Goal: Task Accomplishment & Management: Complete application form

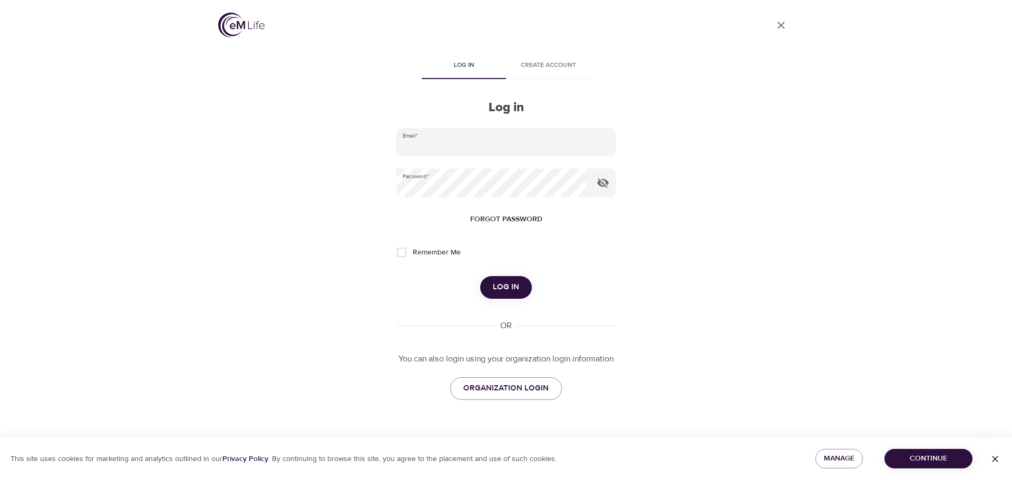
type input "[EMAIL_ADDRESS][PERSON_NAME][DOMAIN_NAME]"
click at [504, 290] on span "Log in" at bounding box center [506, 287] width 26 height 14
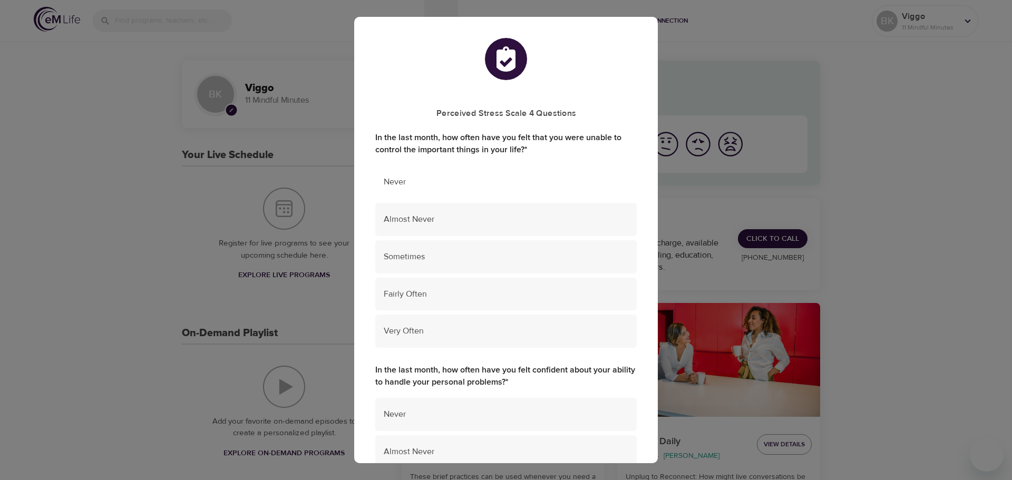
click at [391, 187] on span "Never" at bounding box center [506, 182] width 245 height 12
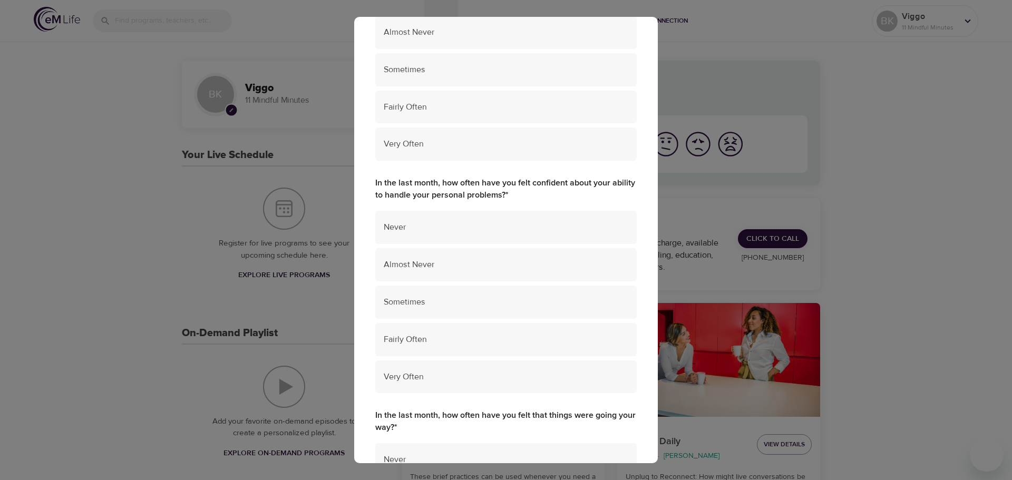
scroll to position [211, 0]
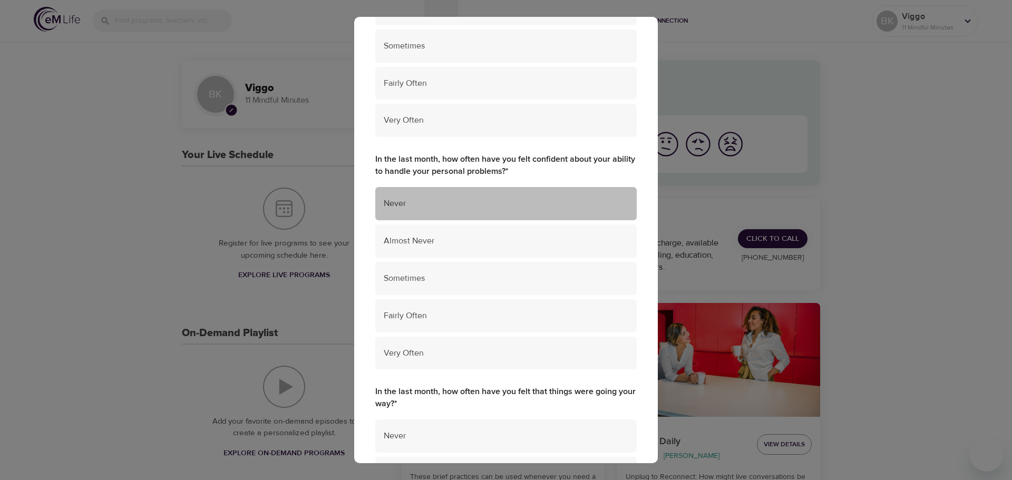
click at [603, 205] on span "Never" at bounding box center [506, 204] width 245 height 12
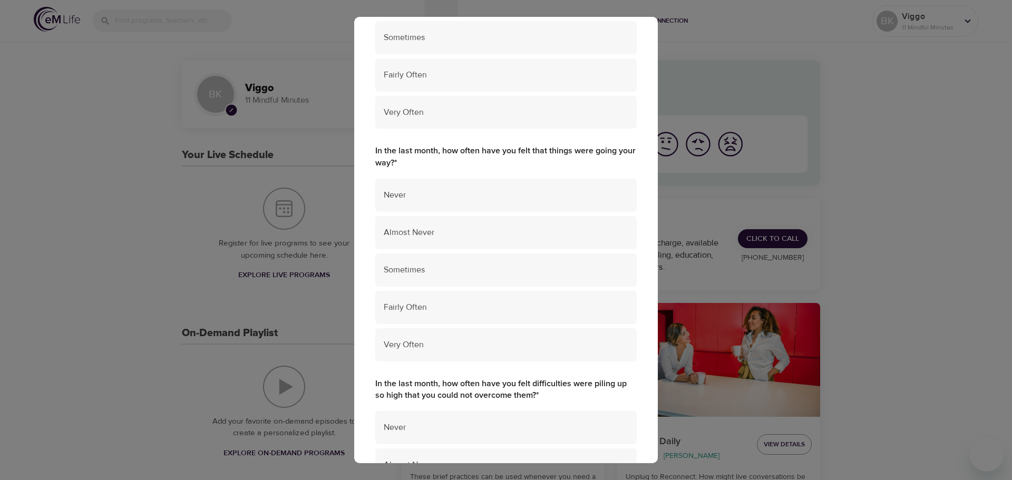
scroll to position [474, 0]
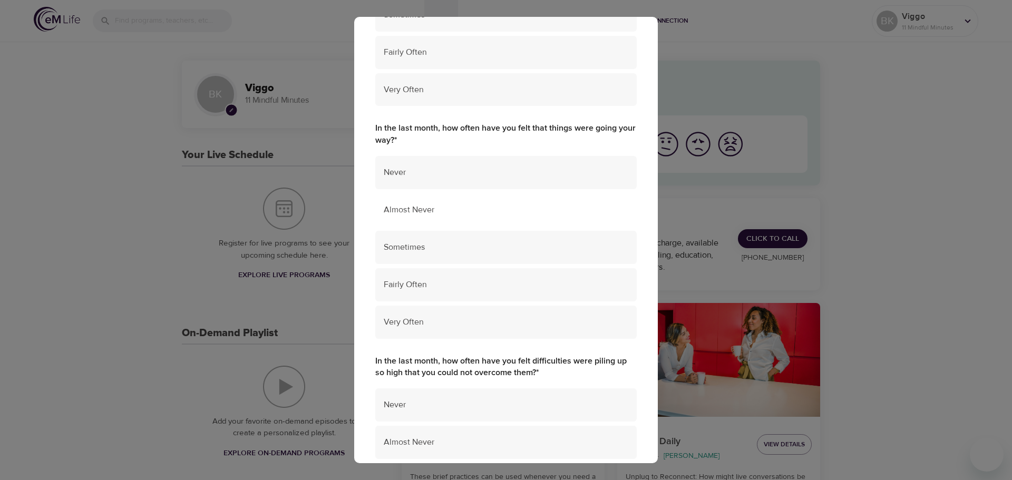
click at [491, 212] on span "Almost Never" at bounding box center [506, 210] width 245 height 12
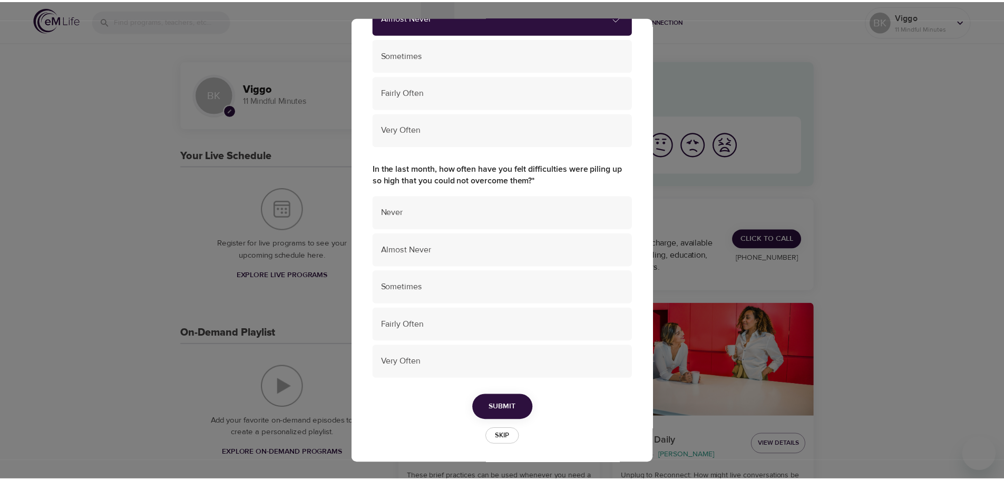
scroll to position [670, 0]
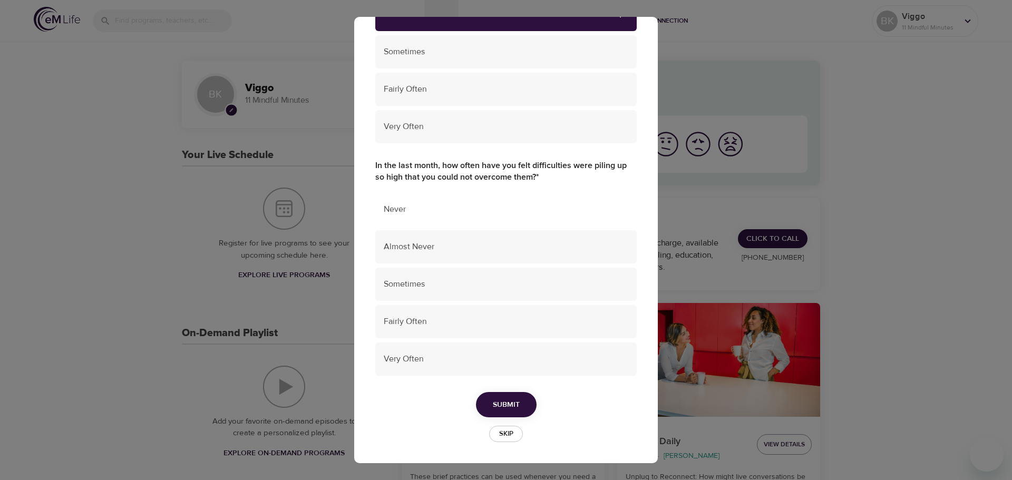
click at [506, 212] on span "Never" at bounding box center [506, 209] width 245 height 12
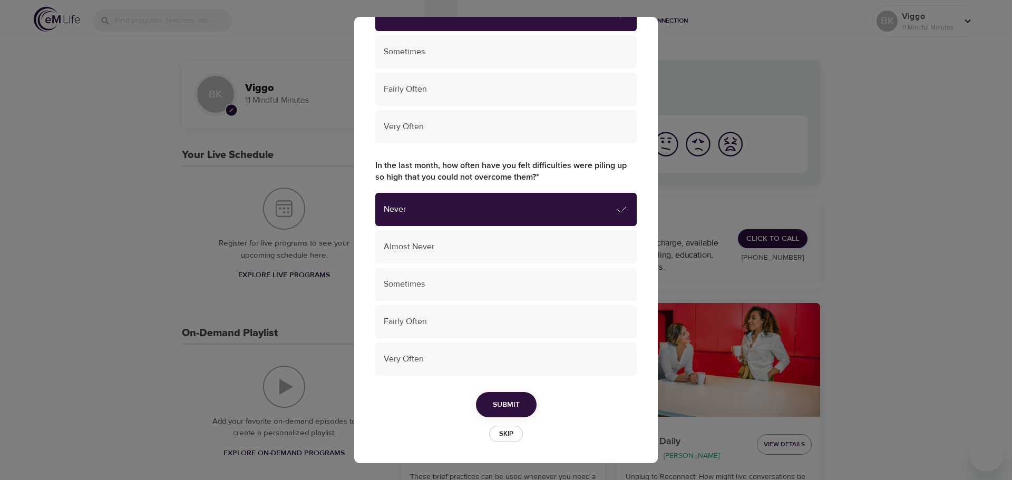
click at [505, 396] on button "Submit" at bounding box center [506, 405] width 61 height 26
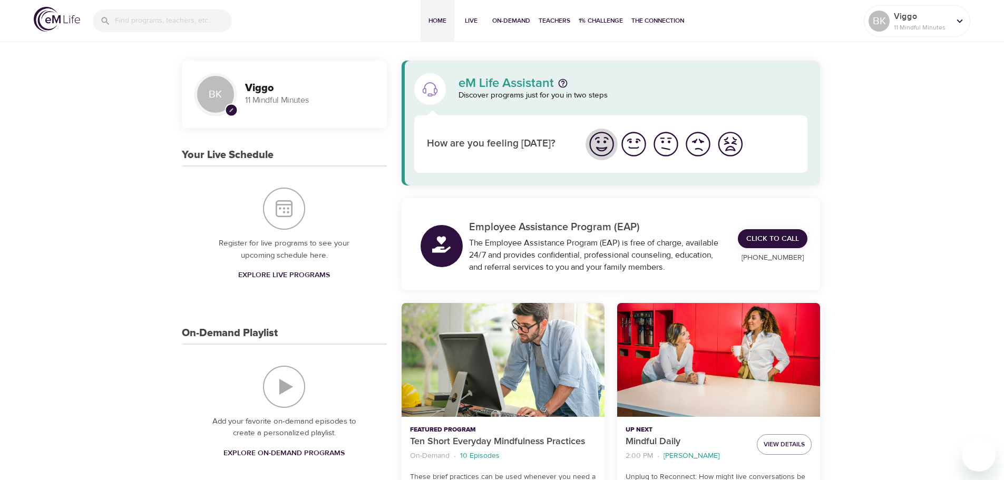
click at [609, 146] on img "I'm feeling great" at bounding box center [601, 144] width 29 height 29
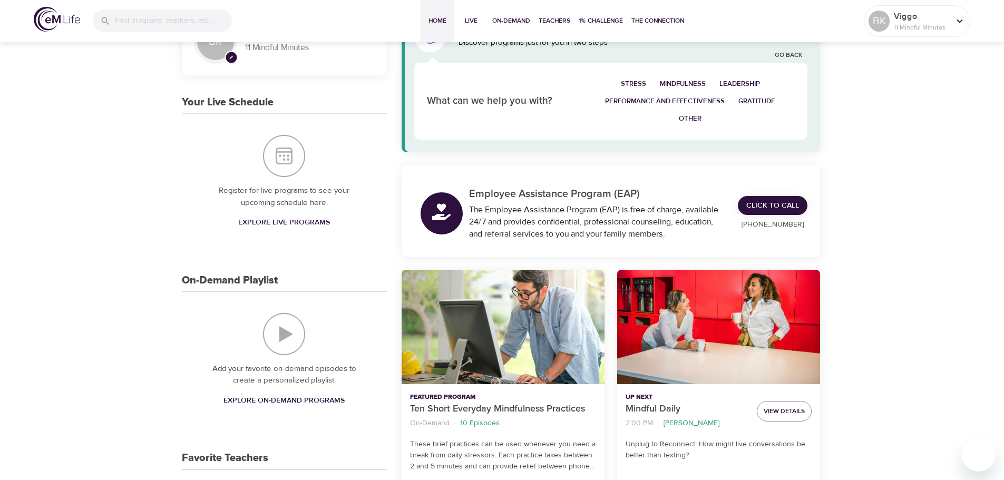
scroll to position [0, 0]
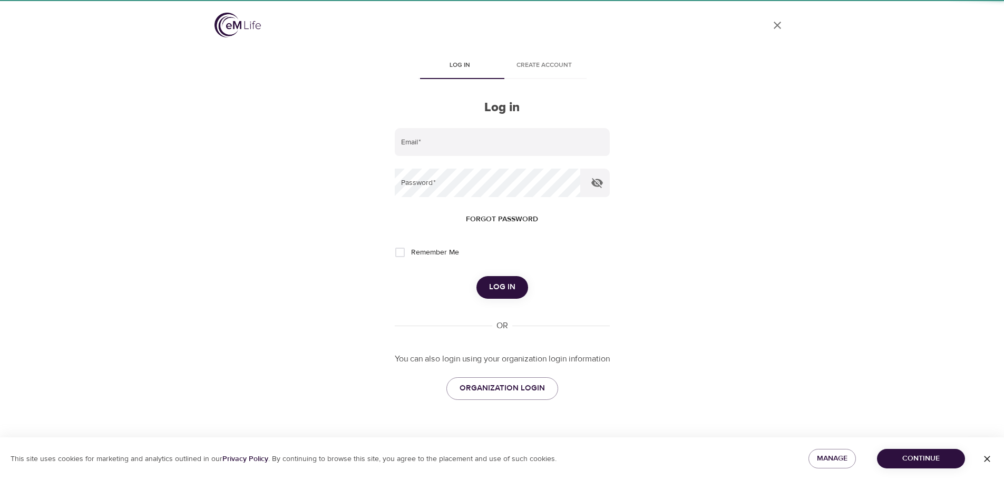
type input "[EMAIL_ADDRESS][PERSON_NAME][DOMAIN_NAME]"
